Goal: Entertainment & Leisure: Consume media (video, audio)

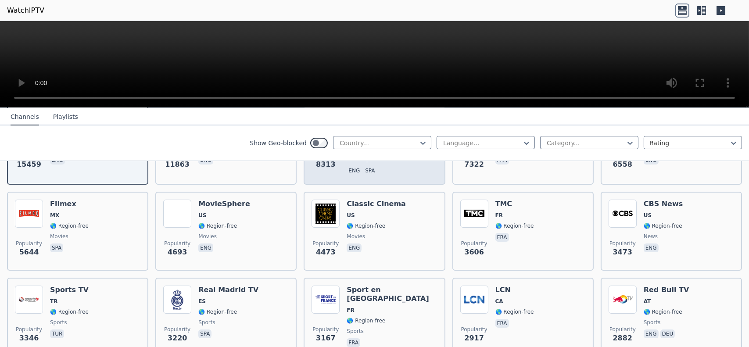
scroll to position [175, 0]
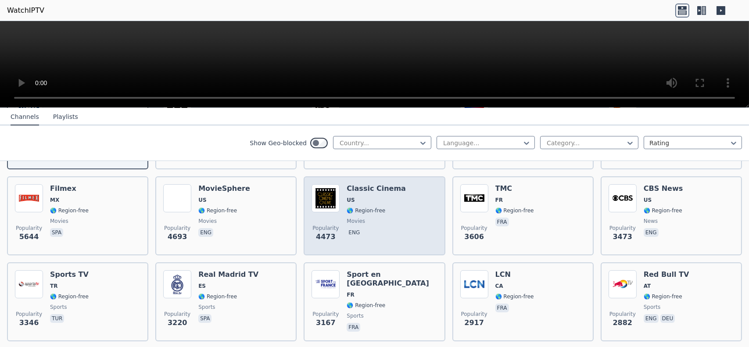
click at [353, 184] on h6 "Classic Cinema" at bounding box center [375, 188] width 59 height 9
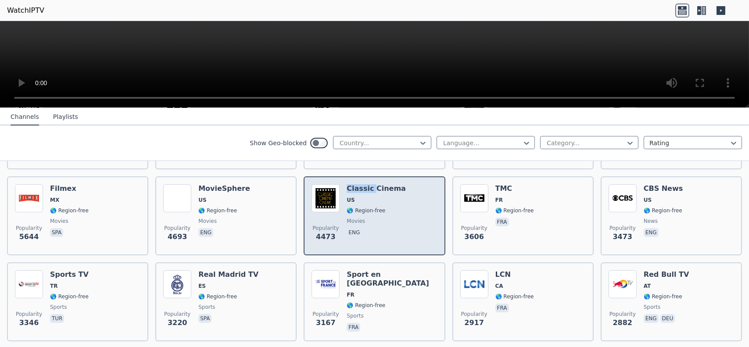
click at [353, 184] on h6 "Classic Cinema" at bounding box center [375, 188] width 59 height 9
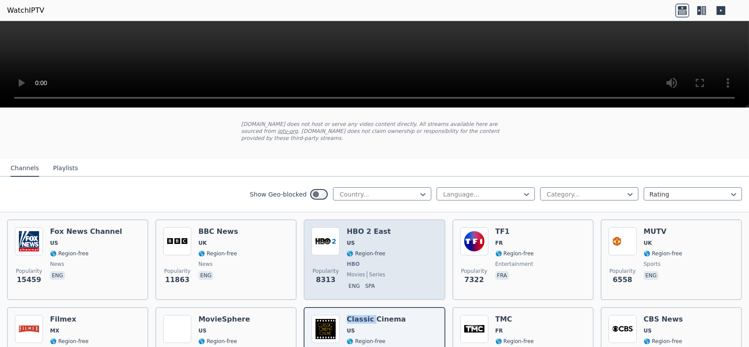
scroll to position [88, 0]
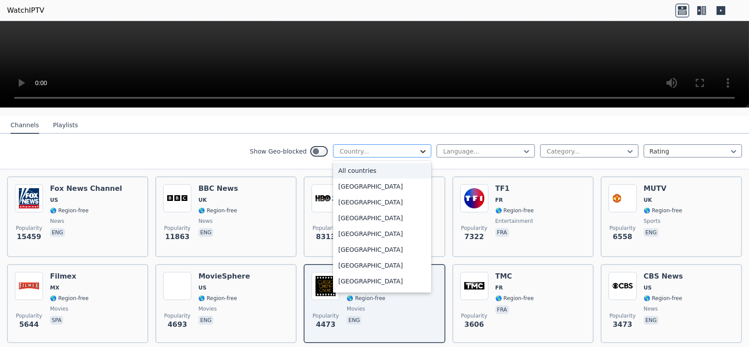
click at [420, 150] on icon at bounding box center [422, 151] width 5 height 3
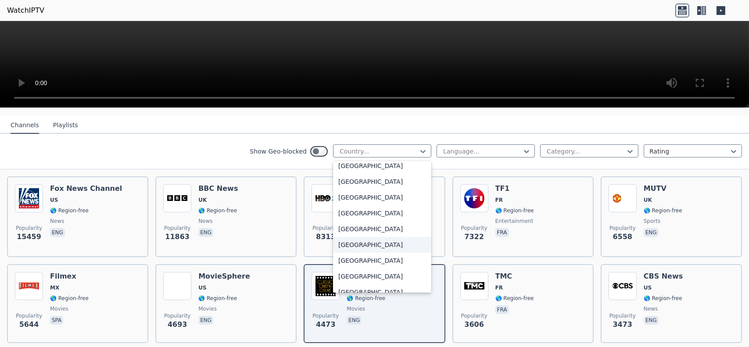
scroll to position [3046, 0]
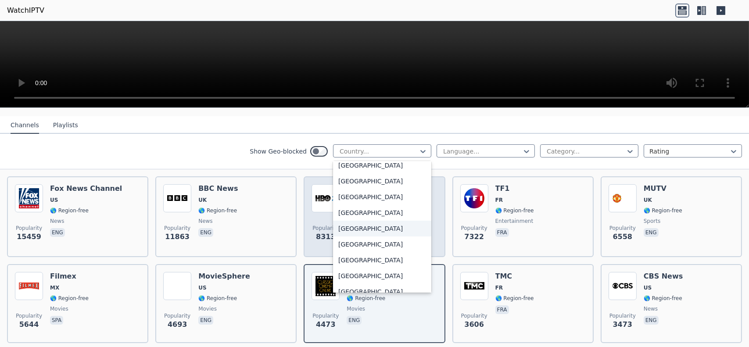
click at [358, 221] on div "[GEOGRAPHIC_DATA]" at bounding box center [382, 229] width 98 height 16
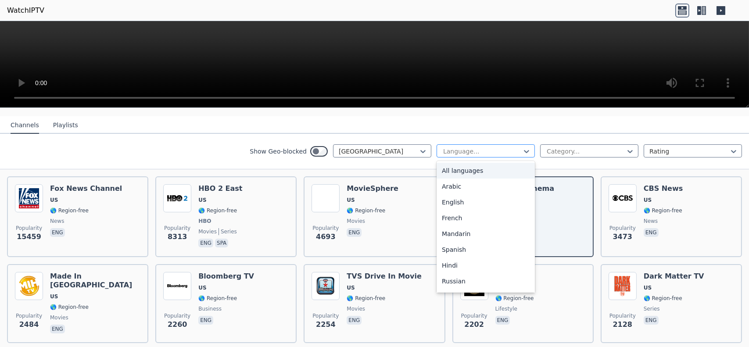
click at [525, 144] on div "Language..." at bounding box center [485, 150] width 98 height 13
click at [453, 194] on div "English" at bounding box center [485, 202] width 98 height 16
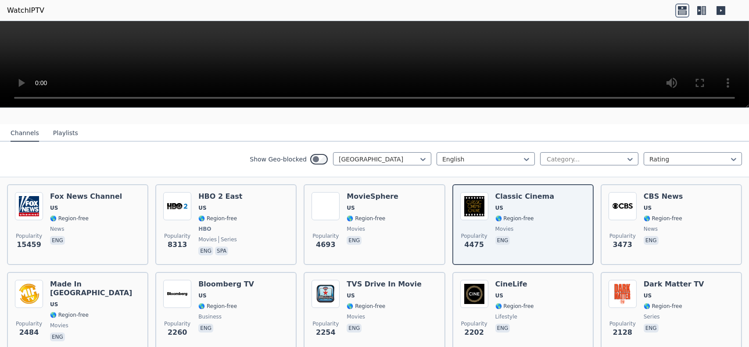
scroll to position [44, 0]
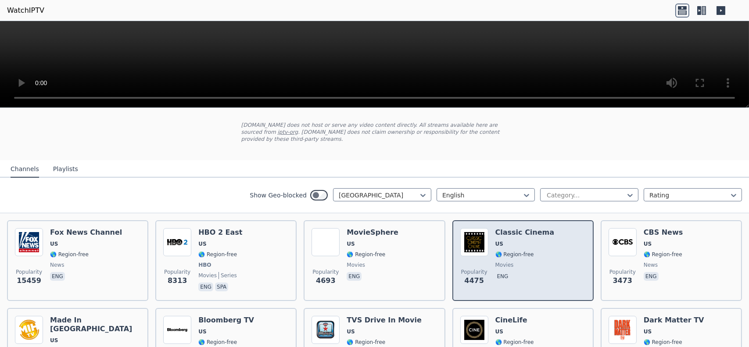
click at [516, 228] on h6 "Classic Cinema" at bounding box center [524, 232] width 59 height 9
click at [504, 228] on h6 "Classic Cinema" at bounding box center [524, 232] width 59 height 9
click at [469, 228] on img at bounding box center [474, 242] width 28 height 28
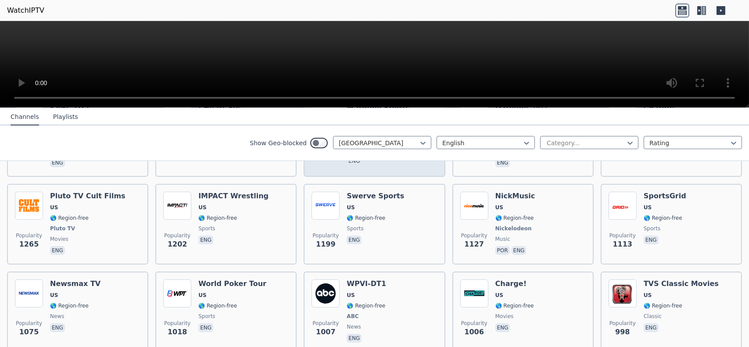
scroll to position [351, 0]
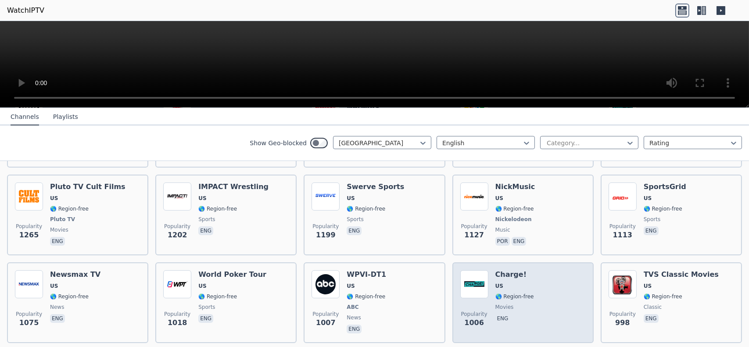
click at [508, 270] on h6 "Charge!" at bounding box center [514, 274] width 39 height 9
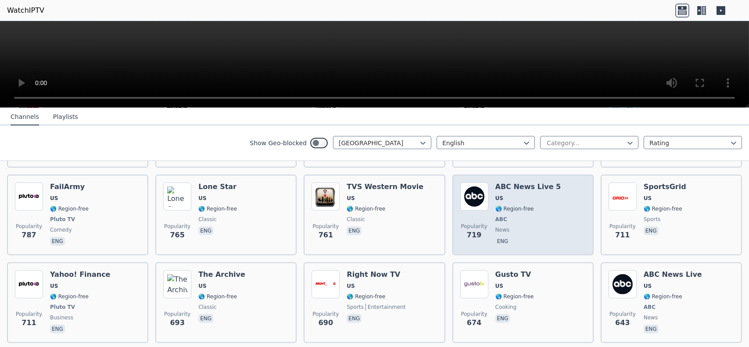
scroll to position [746, 0]
